Goal: Information Seeking & Learning: Learn about a topic

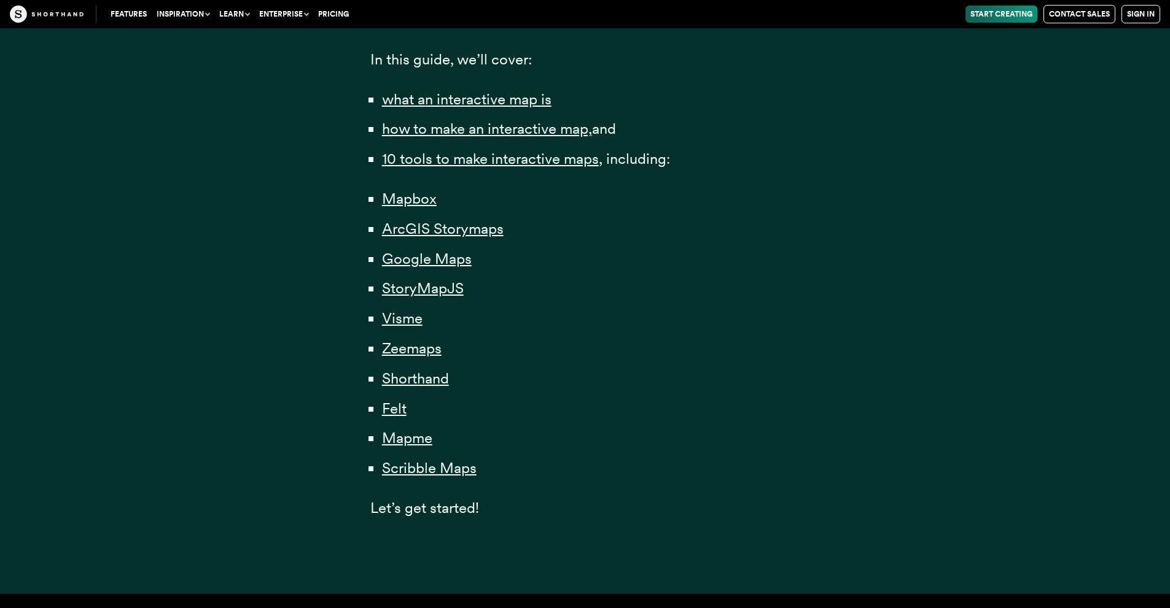
scroll to position [859, 0]
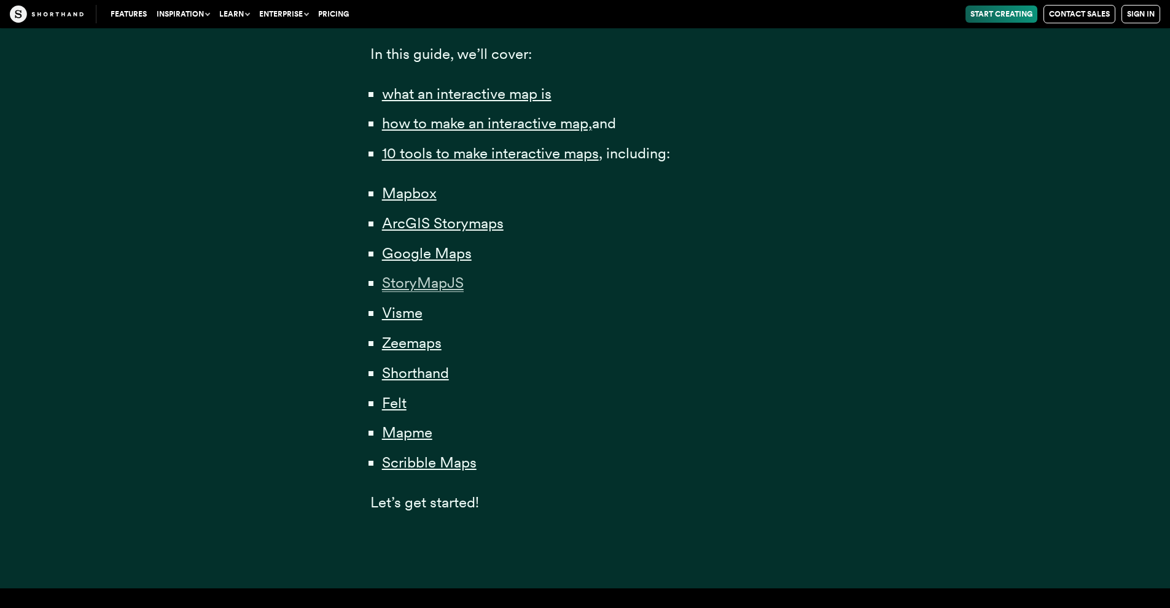
click at [433, 286] on span "StoryMapJS" at bounding box center [423, 283] width 82 height 18
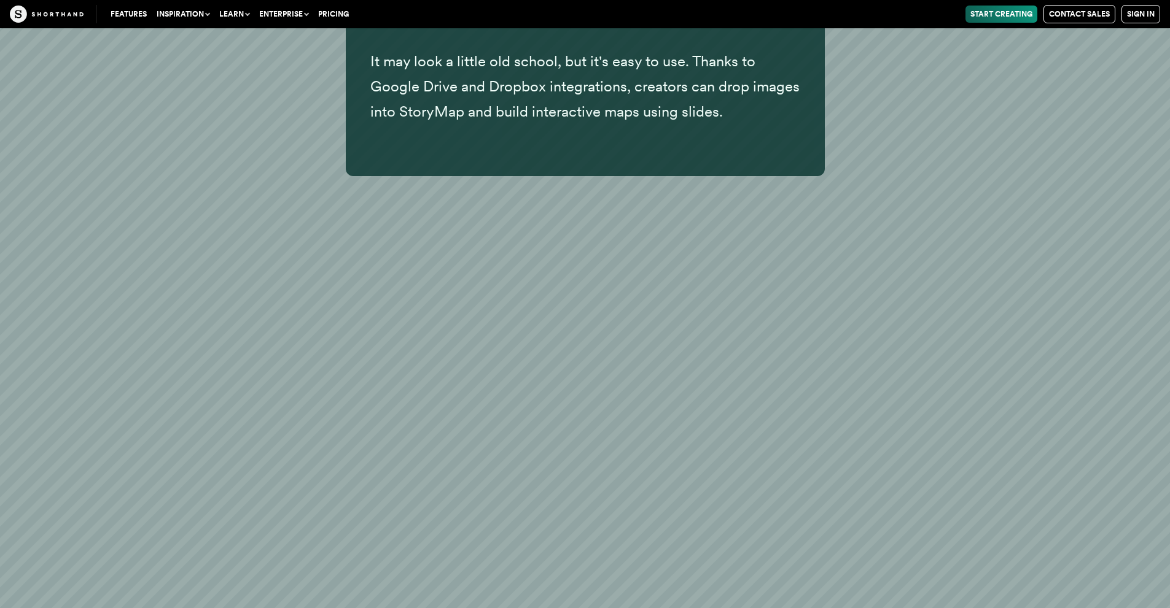
scroll to position [15464, 0]
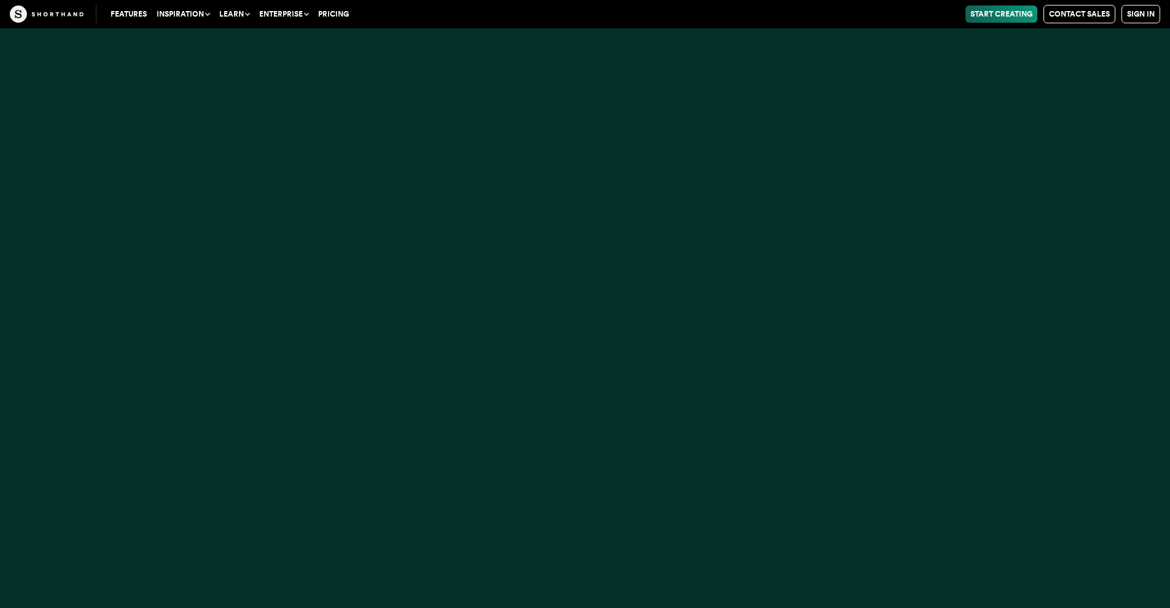
scroll to position [859, 0]
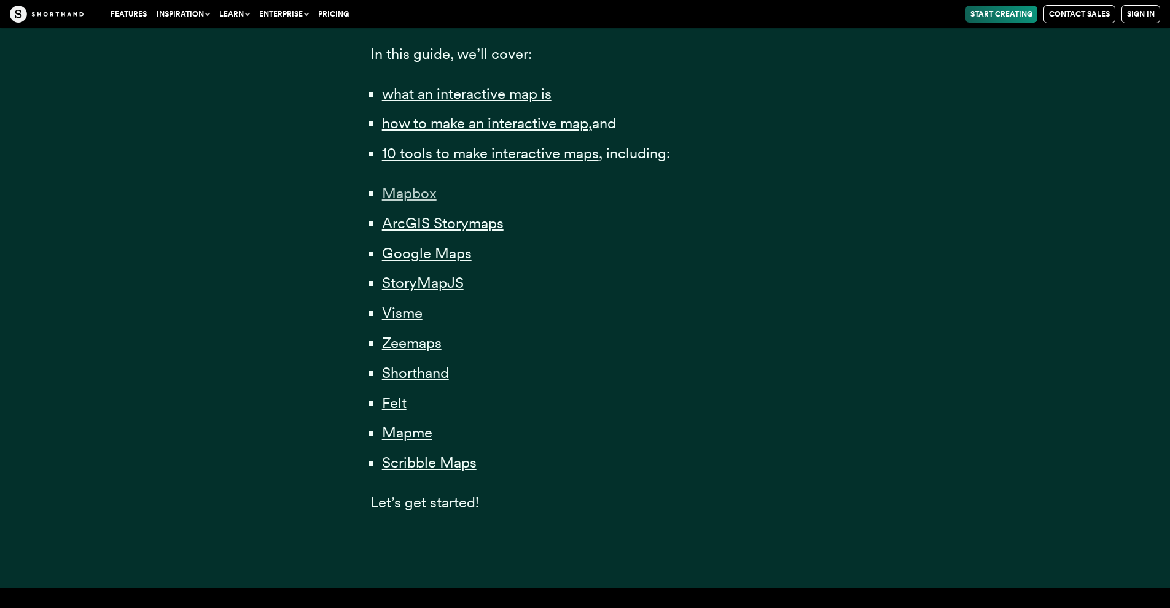
click at [406, 194] on span "Mapbox" at bounding box center [409, 193] width 55 height 18
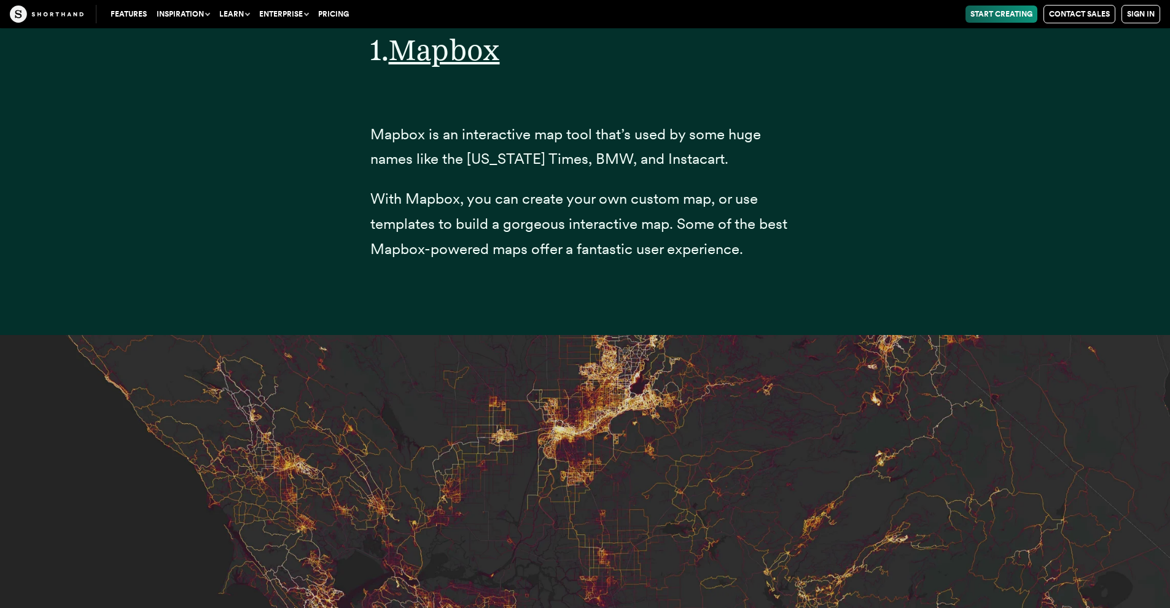
scroll to position [4914, 0]
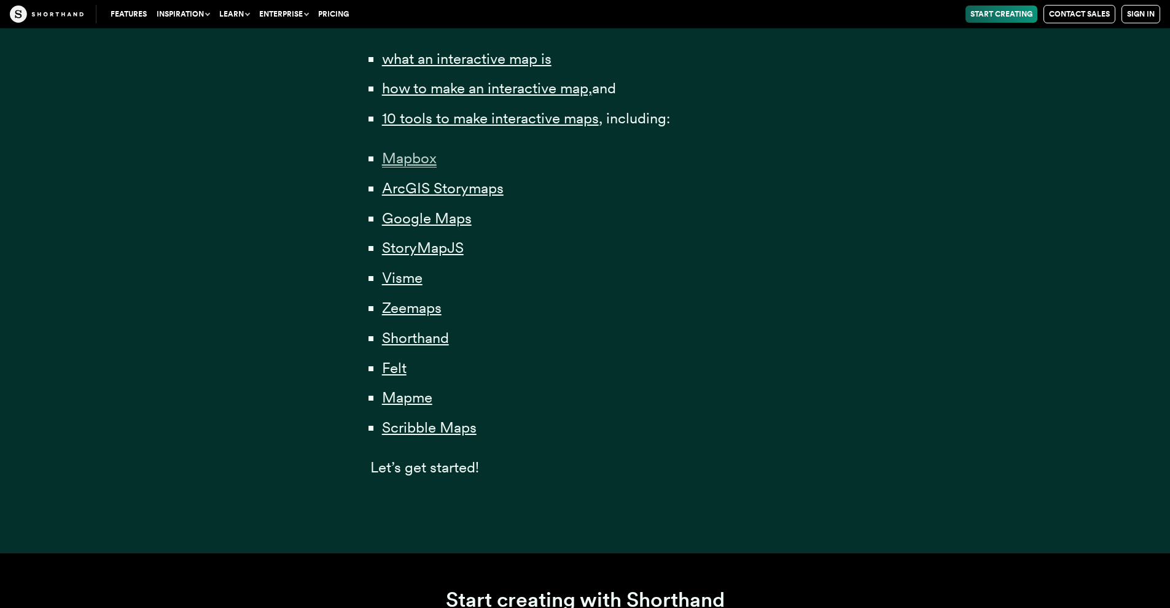
scroll to position [859, 0]
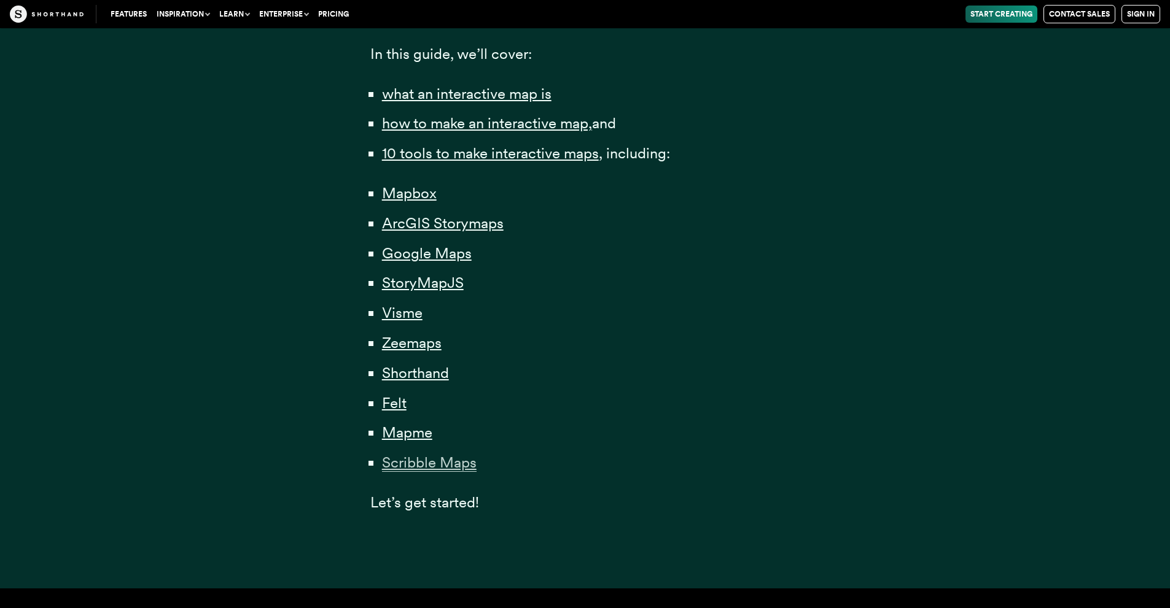
click at [421, 462] on span "Scribble Maps" at bounding box center [429, 463] width 95 height 18
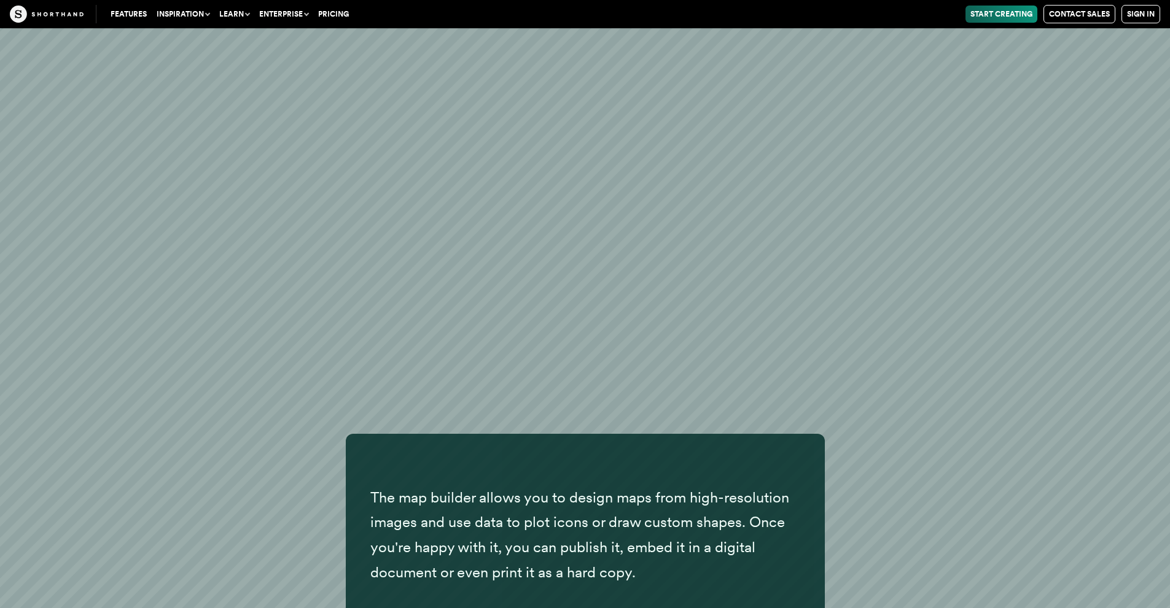
scroll to position [32017, 0]
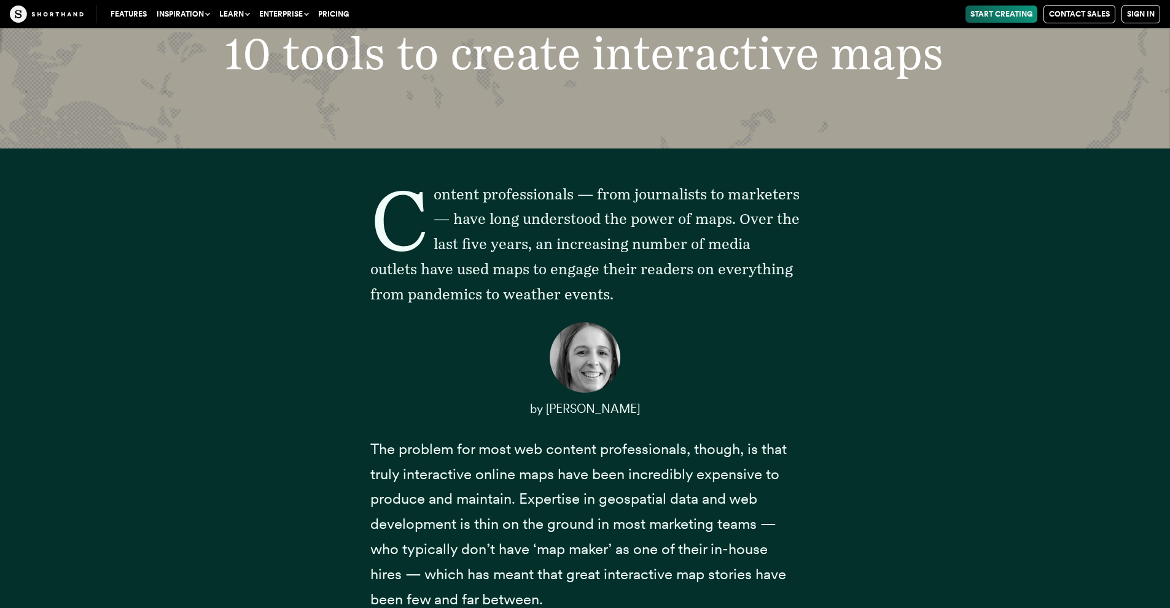
scroll to position [184, 0]
click at [289, 14] on button "Enterprise" at bounding box center [283, 14] width 59 height 17
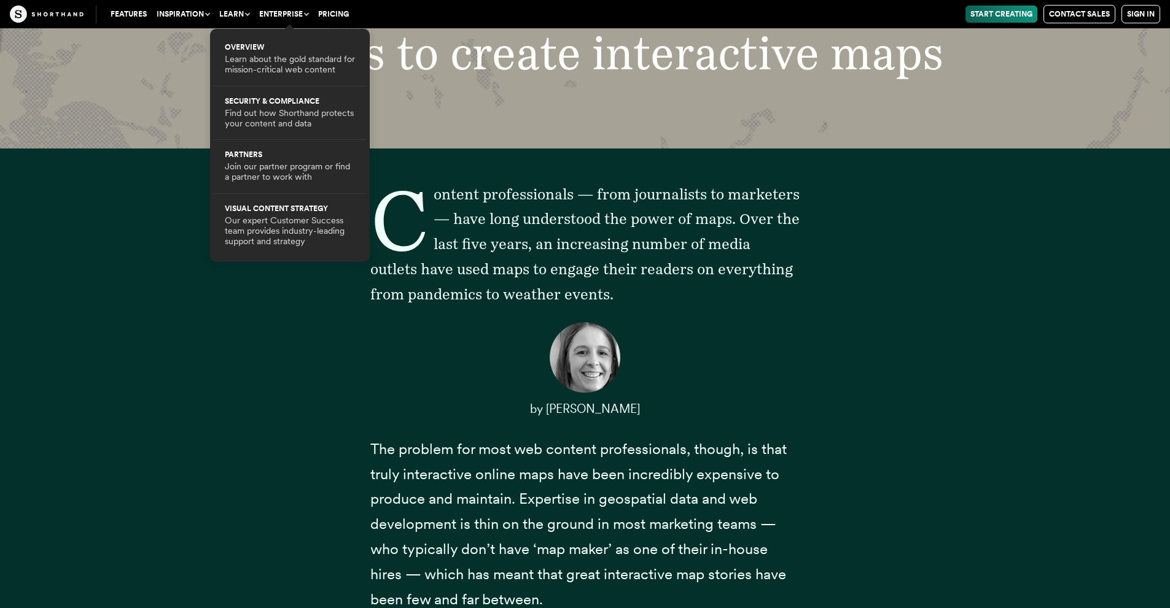
click at [289, 14] on button "Enterprise" at bounding box center [283, 14] width 59 height 17
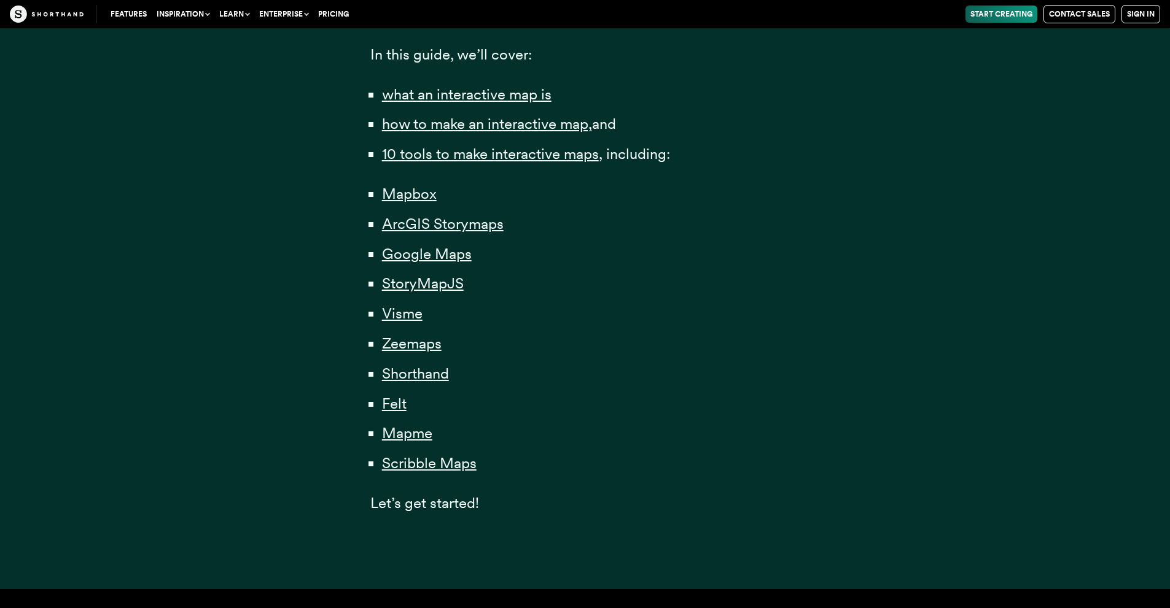
scroll to position [859, 0]
click at [411, 436] on span "Mapme" at bounding box center [407, 433] width 50 height 18
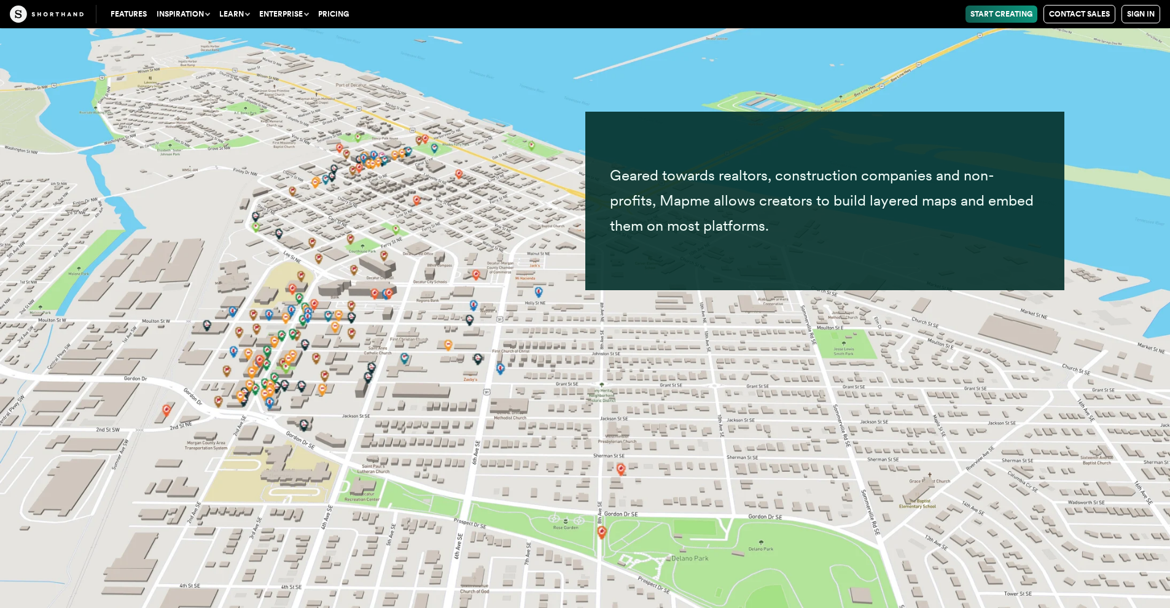
scroll to position [29424, 0]
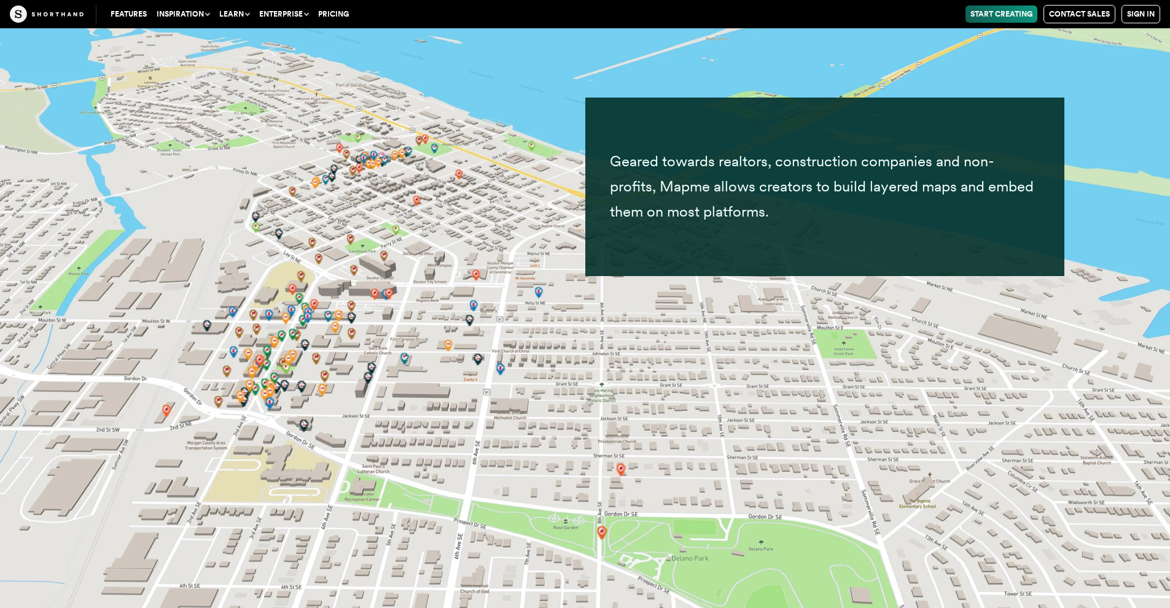
click at [1104, 366] on img at bounding box center [585, 304] width 1170 height 608
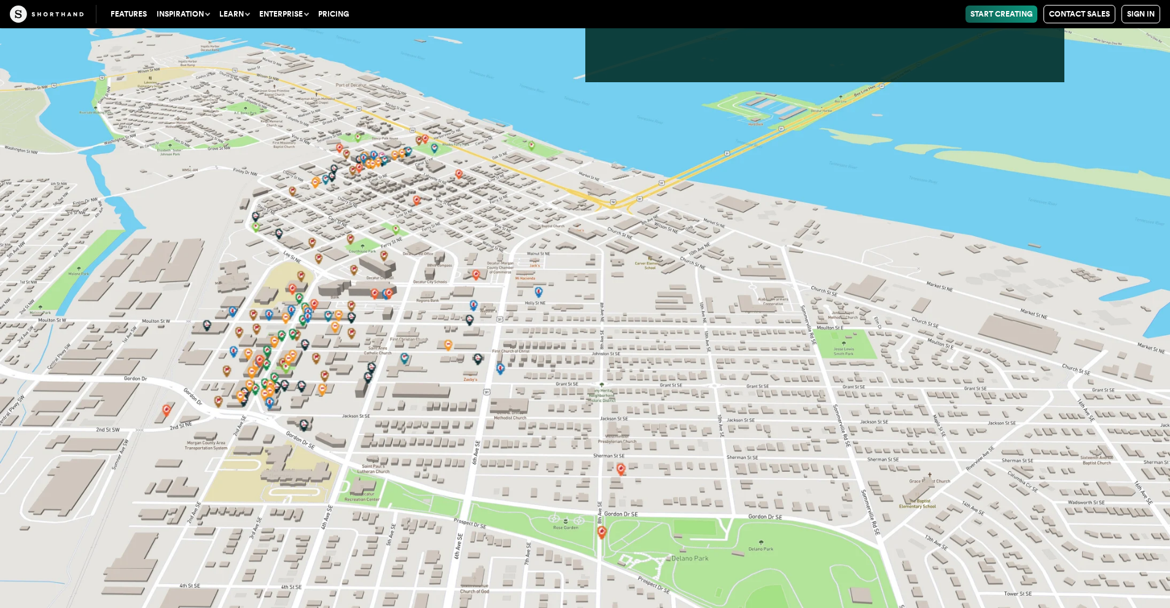
scroll to position [29435, 0]
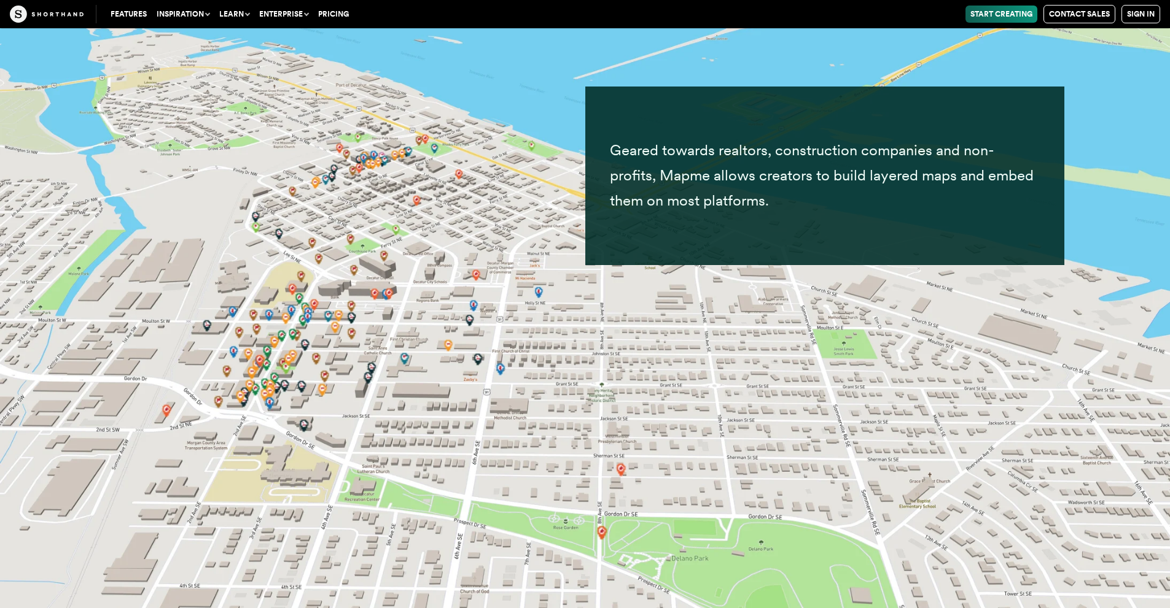
click at [283, 464] on img at bounding box center [585, 304] width 1170 height 608
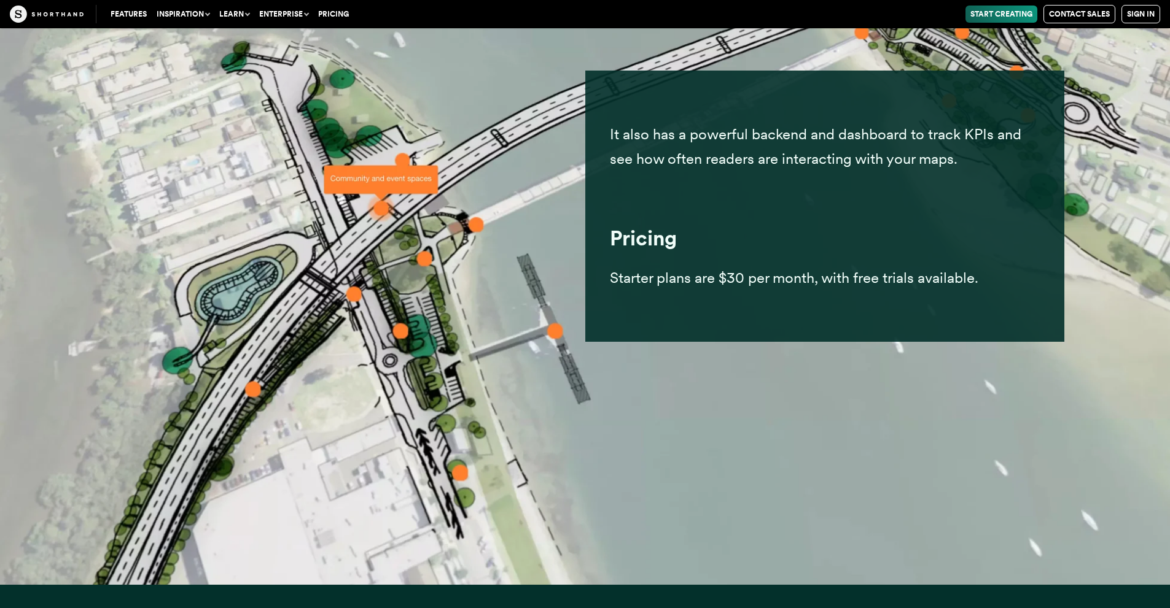
scroll to position [30908, 0]
